Goal: Task Accomplishment & Management: Manage account settings

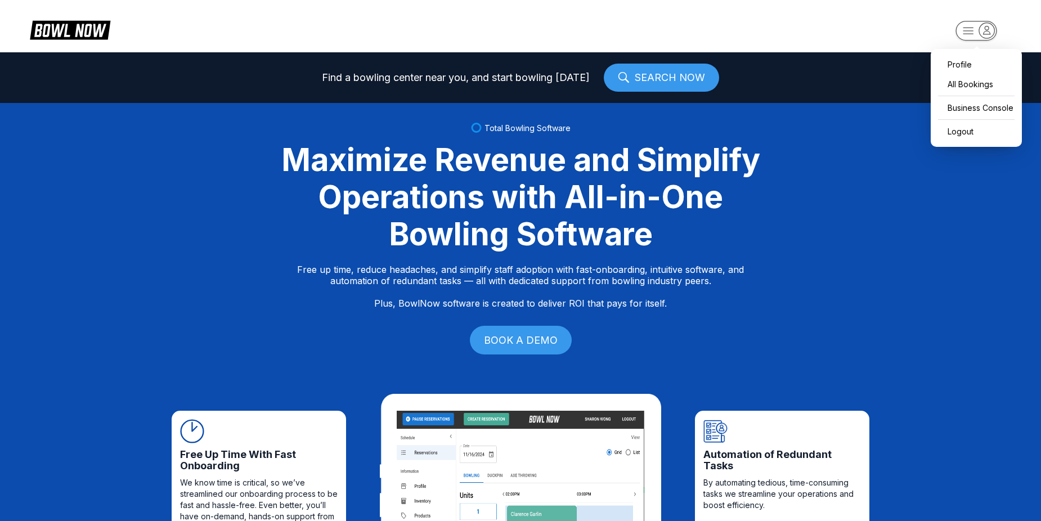
click at [970, 34] on icon "button" at bounding box center [969, 31] width 10 height 6
click at [978, 110] on div "Business Console" at bounding box center [977, 108] width 80 height 20
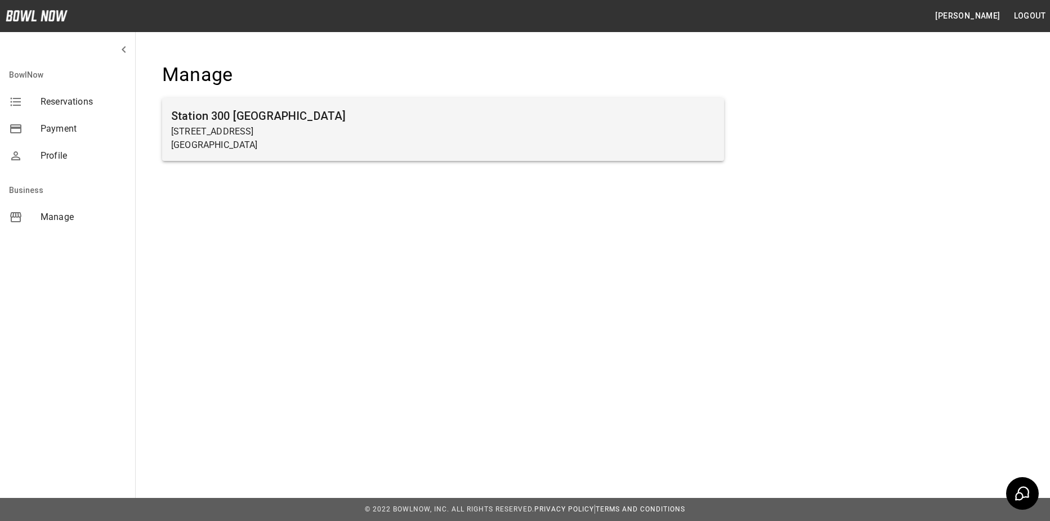
click at [169, 126] on div "Station [GEOGRAPHIC_DATA][STREET_ADDRESS]" at bounding box center [443, 129] width 562 height 63
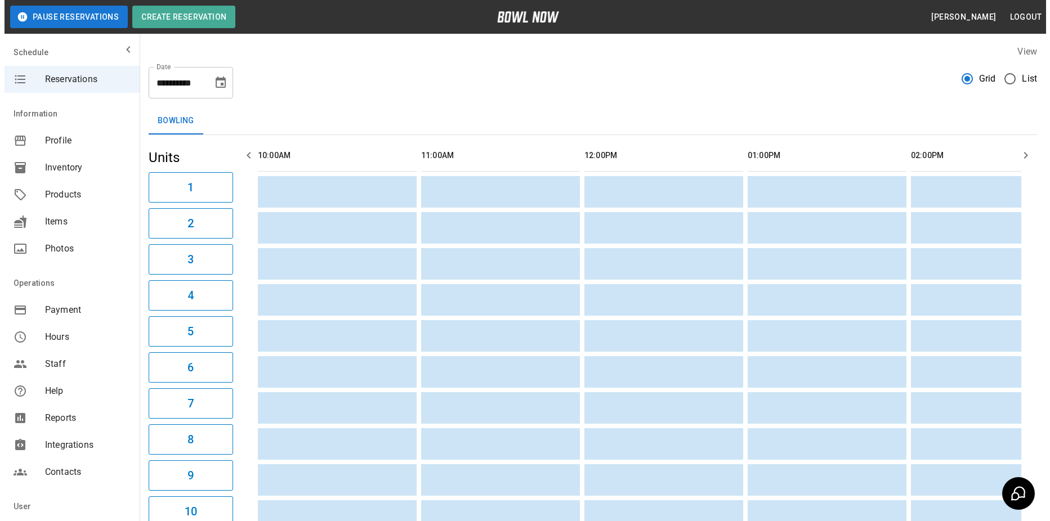
scroll to position [0, 1469]
